Goal: Transaction & Acquisition: Download file/media

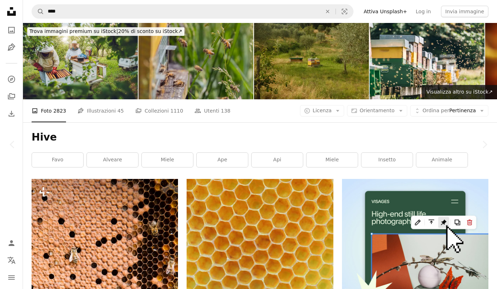
scroll to position [395, 0]
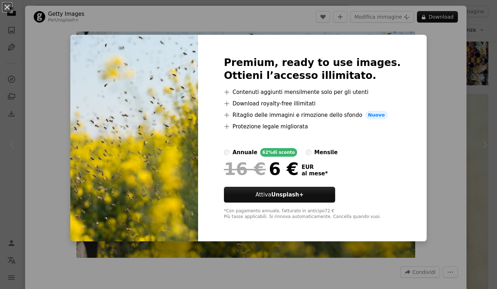
click at [446, 67] on div "An X shape Premium, ready to use images. Ottieni l’accesso illimitato. A plus s…" at bounding box center [248, 144] width 497 height 289
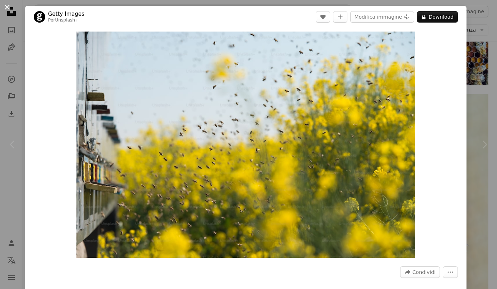
click at [11, 5] on button "An X shape" at bounding box center [7, 7] width 9 height 9
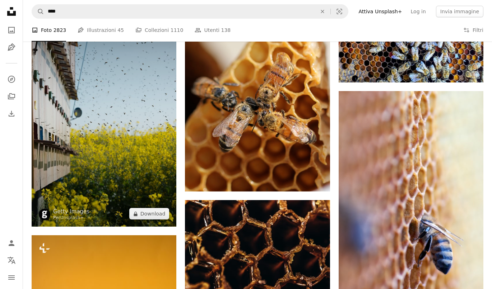
click at [114, 103] on img at bounding box center [104, 118] width 145 height 217
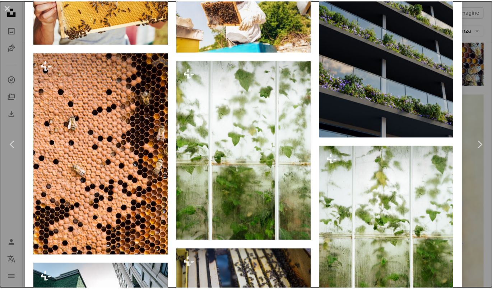
scroll to position [790, 0]
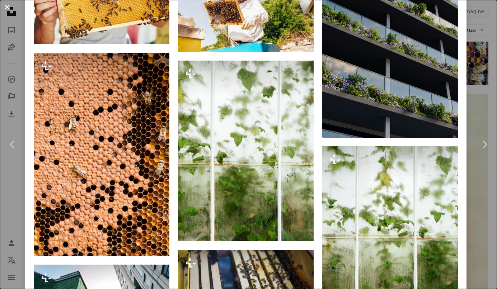
click at [6, 8] on button "An X shape" at bounding box center [7, 7] width 9 height 9
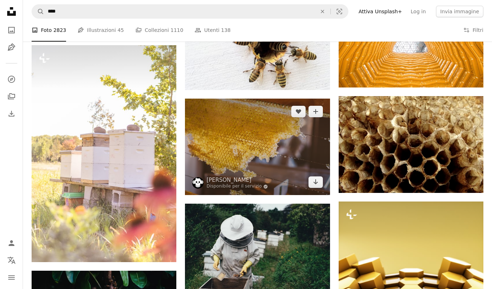
scroll to position [897, 0]
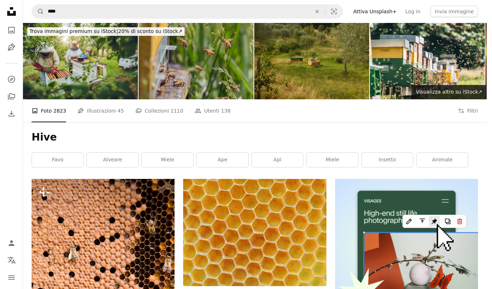
click at [0, 0] on span "Licenza" at bounding box center [0, 0] width 0 height 0
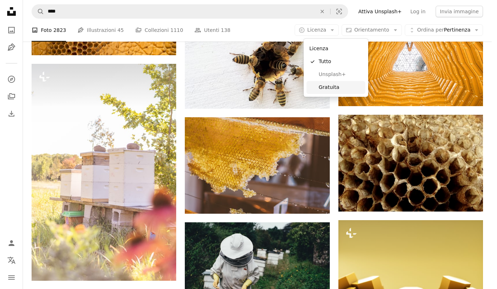
click at [325, 88] on span "Gratuita" at bounding box center [341, 87] width 44 height 7
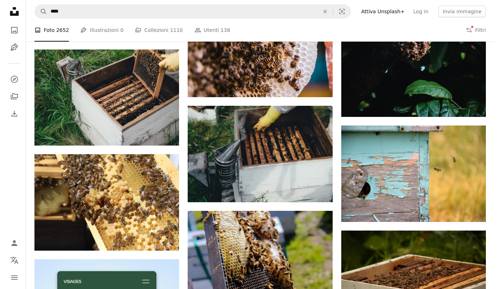
scroll to position [1651, 0]
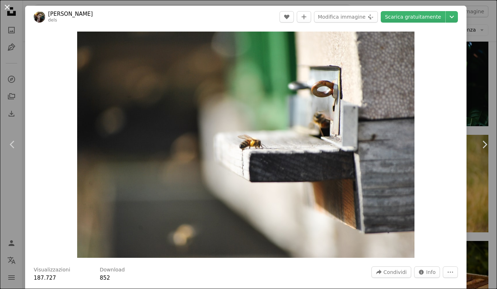
click at [8, 8] on button "An X shape" at bounding box center [7, 7] width 9 height 9
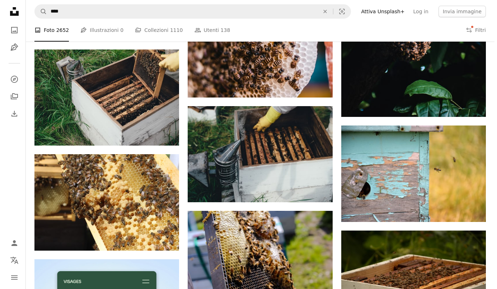
scroll to position [3303, 0]
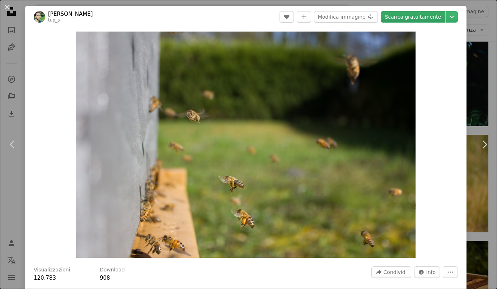
drag, startPoint x: 264, startPoint y: 125, endPoint x: 409, endPoint y: 13, distance: 183.0
click at [409, 13] on link "Scarica gratuitamente" at bounding box center [413, 16] width 65 height 11
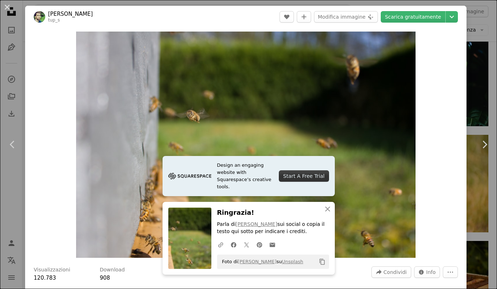
click at [320, 260] on icon "Copia negli appunti" at bounding box center [322, 262] width 5 height 6
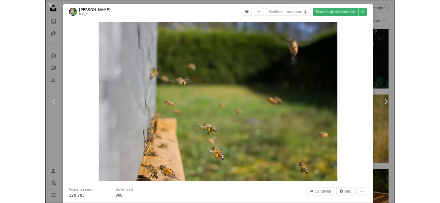
scroll to position [4109, 0]
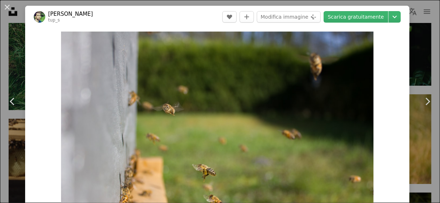
click at [5, 8] on button "An X shape" at bounding box center [7, 7] width 9 height 9
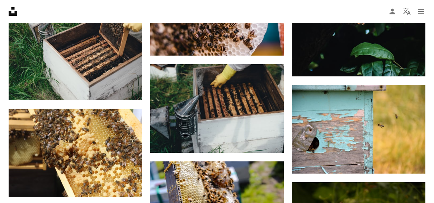
drag, startPoint x: 48, startPoint y: 32, endPoint x: -18, endPoint y: 25, distance: 66.8
type input "********"
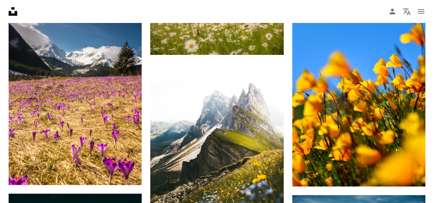
drag, startPoint x: 53, startPoint y: 29, endPoint x: 14, endPoint y: 24, distance: 40.1
type input "***"
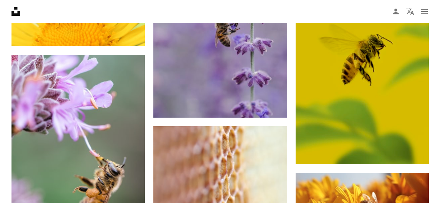
scroll to position [4487, 0]
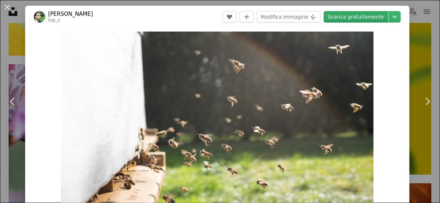
click at [365, 16] on link "Scarica gratuitamente" at bounding box center [355, 16] width 65 height 11
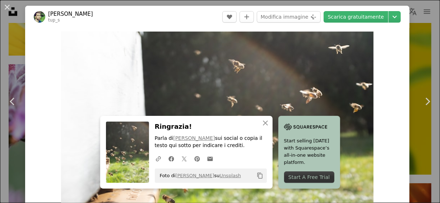
click at [261, 177] on button "Copy content" at bounding box center [260, 176] width 12 height 12
click at [10, 6] on button "An X shape" at bounding box center [7, 7] width 9 height 9
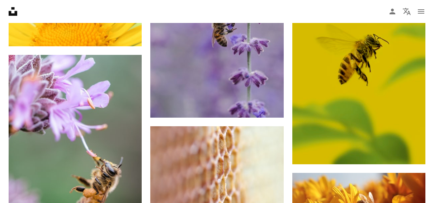
drag, startPoint x: 56, startPoint y: 20, endPoint x: 39, endPoint y: 26, distance: 17.3
drag, startPoint x: 37, startPoint y: 29, endPoint x: 8, endPoint y: 31, distance: 29.5
type input "****"
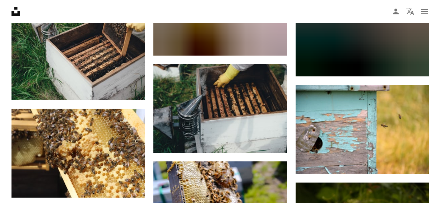
scroll to position [3554, 0]
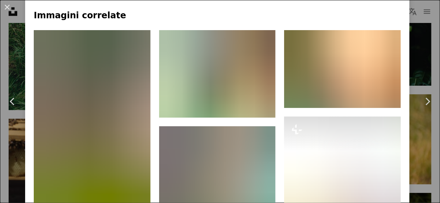
scroll to position [467, 0]
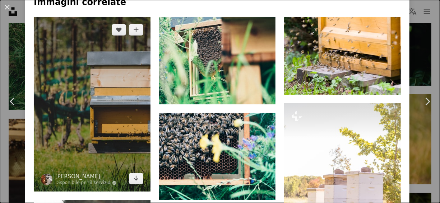
click at [107, 69] on img at bounding box center [92, 104] width 117 height 175
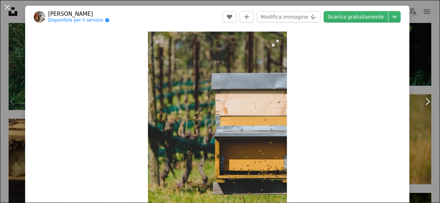
click at [242, 141] on img "Ingrandisci questa immagine" at bounding box center [217, 136] width 139 height 209
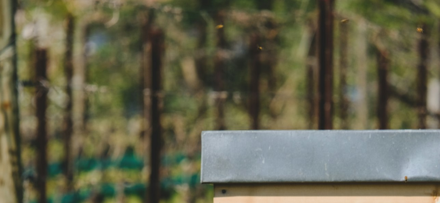
scroll to position [221, 0]
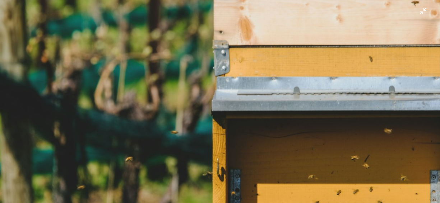
click at [286, 95] on img "Rimpicciolisci questa immagine" at bounding box center [220, 109] width 440 height 661
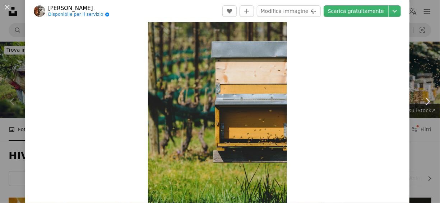
scroll to position [139, 0]
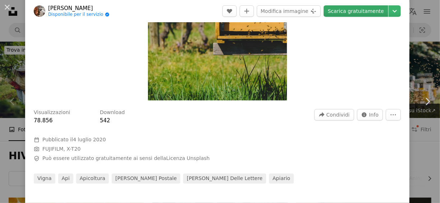
click at [353, 8] on link "Scarica gratuitamente" at bounding box center [355, 10] width 65 height 11
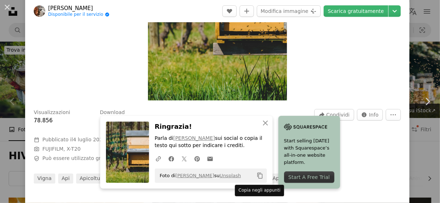
click at [257, 174] on icon "Copy content" at bounding box center [260, 176] width 6 height 6
